Goal: Find specific page/section: Find specific page/section

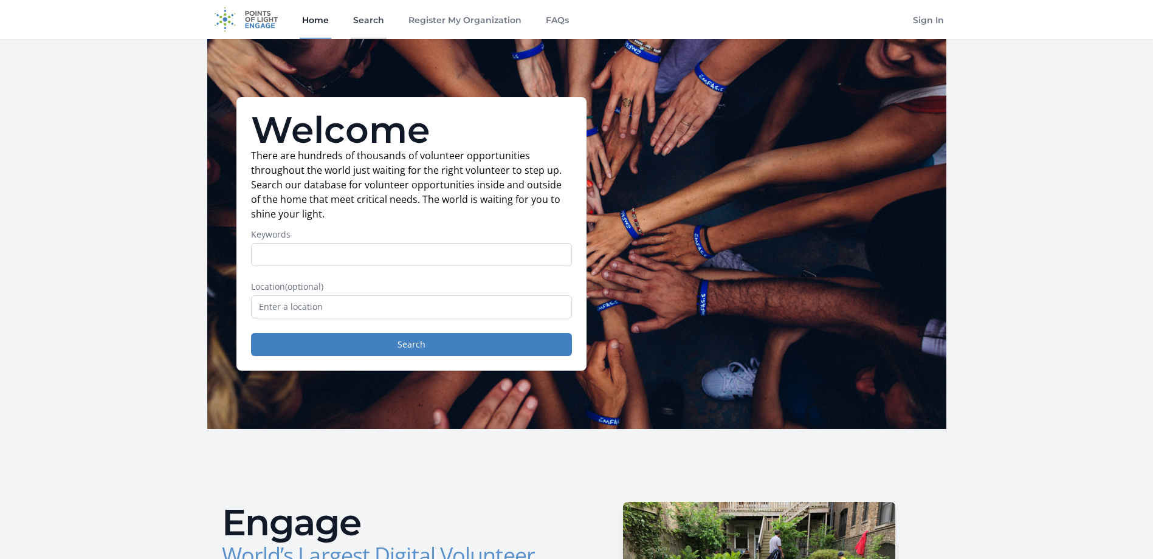
click at [359, 15] on link "Search" at bounding box center [369, 19] width 36 height 39
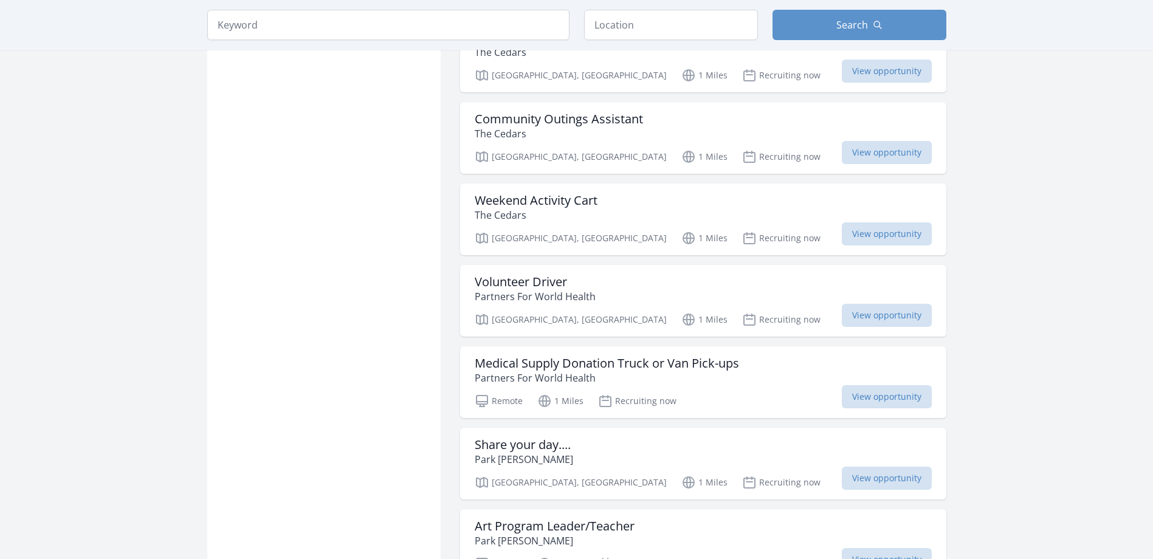
scroll to position [973, 0]
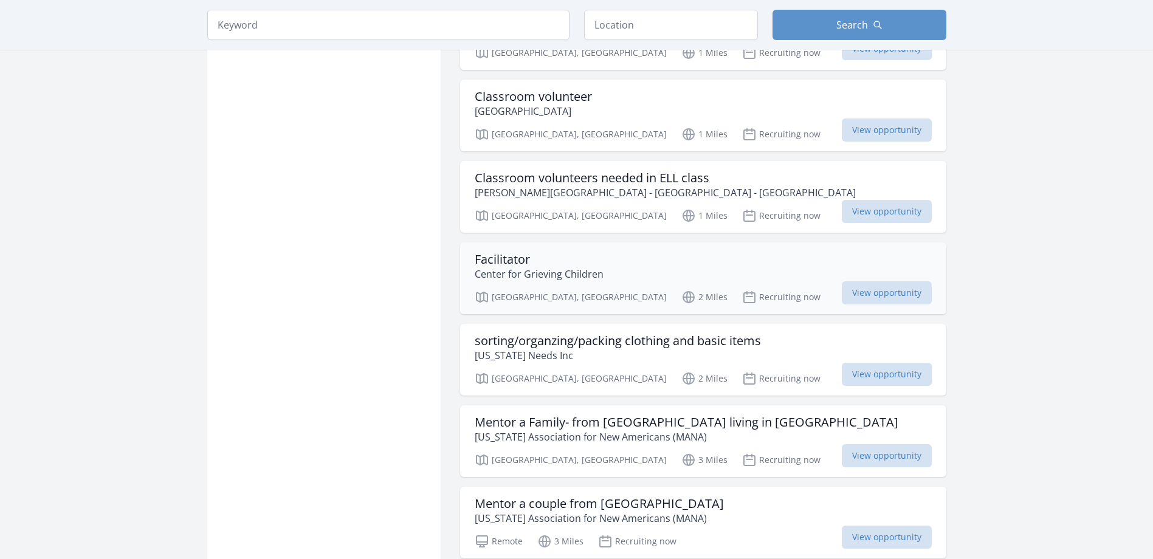
scroll to position [3100, 0]
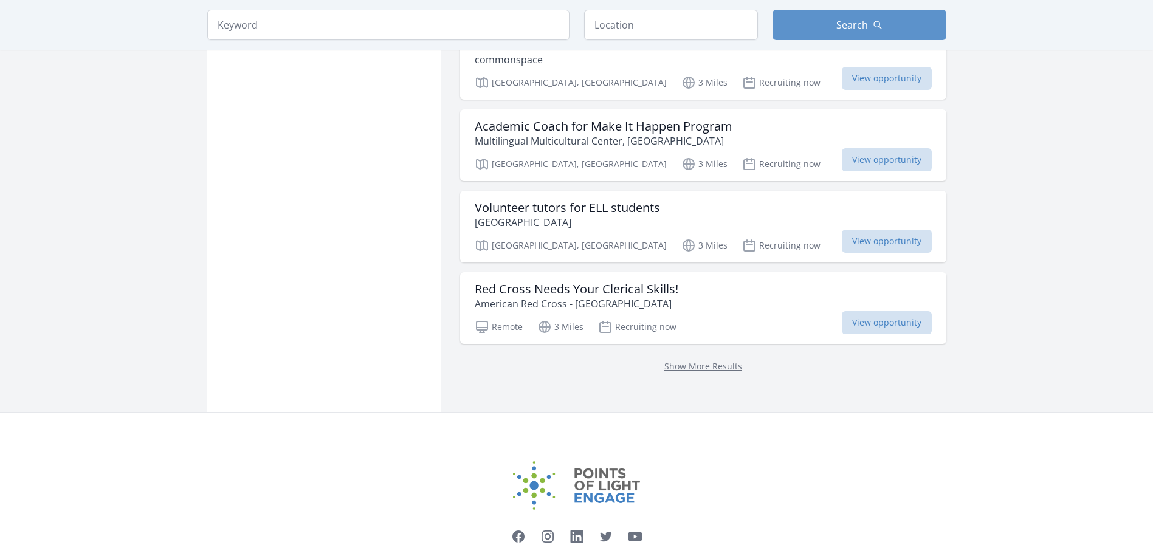
scroll to position [4847, 0]
